Goal: Task Accomplishment & Management: Use online tool/utility

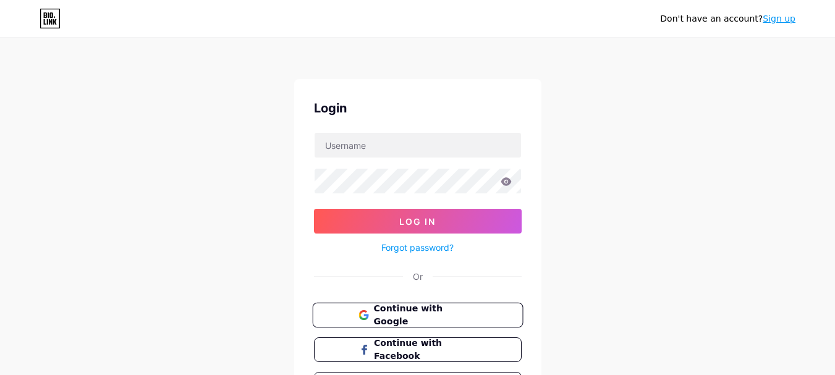
click at [394, 312] on span "Continue with Google" at bounding box center [424, 315] width 103 height 27
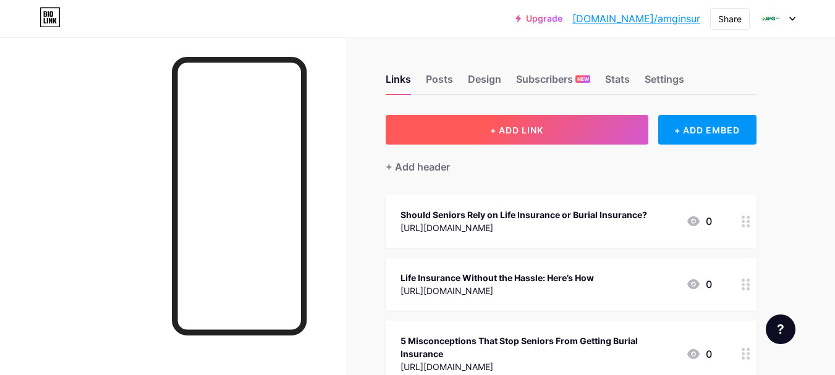
click at [500, 134] on span "+ ADD LINK" at bounding box center [516, 130] width 53 height 11
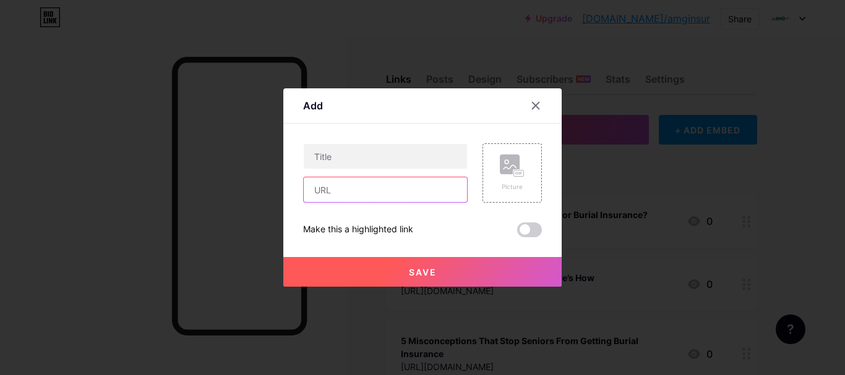
click at [341, 198] on input "text" at bounding box center [385, 189] width 163 height 25
paste input "https://trendburst.us/how-experts-help-in-choosing-burial-insurance-for-seniors…"
type input "https://trendburst.us/how-experts-help-in-choosing-burial-insurance-for-seniors…"
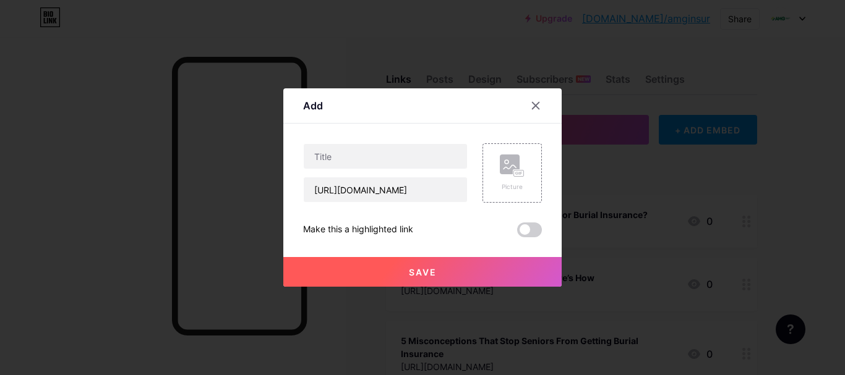
click at [390, 142] on div "Content YouTube Play YouTube video without leaving your page. ADD Vimeo Play Vi…" at bounding box center [422, 181] width 239 height 114
click at [383, 158] on input "text" at bounding box center [385, 156] width 163 height 25
paste input "How Experts Make Choosing Burial Insurance for Seniors Easy"
type input "How Experts Make Choosing Burial Insurance for Seniors Easy"
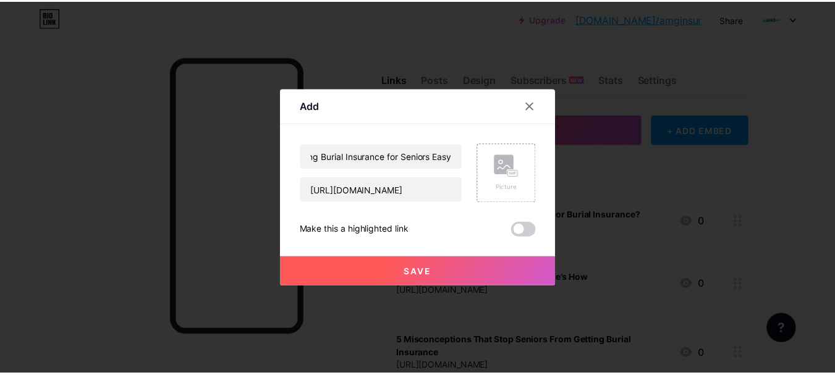
scroll to position [0, 0]
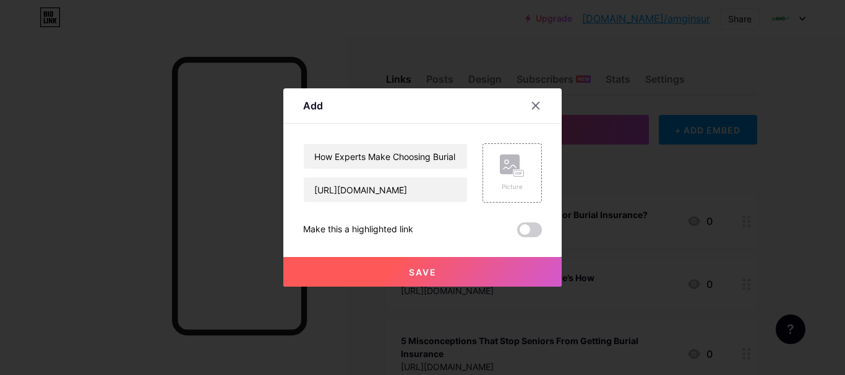
click at [388, 262] on button "Save" at bounding box center [422, 272] width 278 height 30
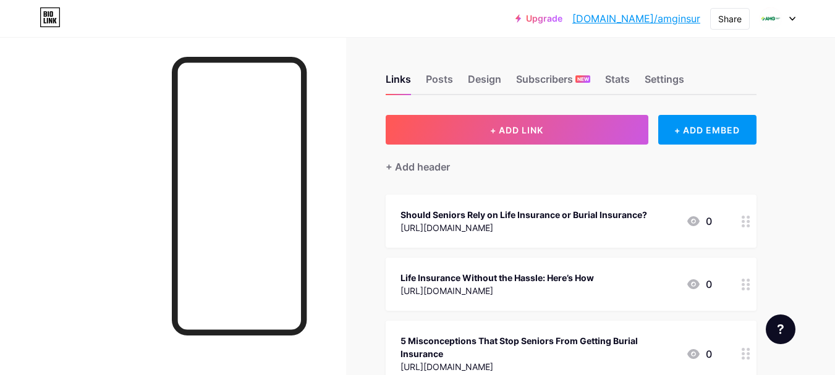
click at [663, 23] on link "[DOMAIN_NAME]/amginsur" at bounding box center [637, 18] width 128 height 15
